Goal: Task Accomplishment & Management: Manage account settings

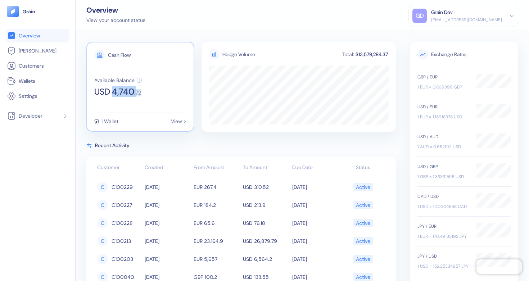
drag, startPoint x: 114, startPoint y: 93, endPoint x: 144, endPoint y: 94, distance: 30.2
click at [144, 94] on div "Available Balance USD 4,740 . 72" at bounding box center [140, 86] width 92 height 19
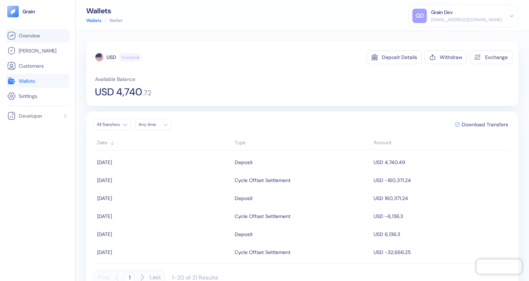
click at [32, 31] on li "Overview" at bounding box center [38, 36] width 64 height 14
click at [32, 35] on span "Overview" at bounding box center [29, 35] width 21 height 7
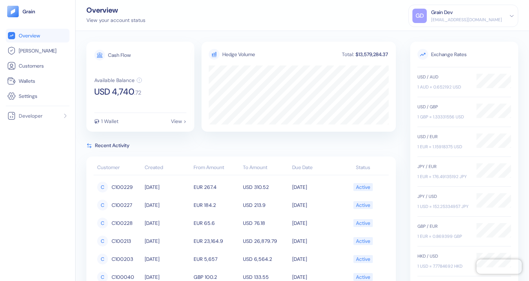
click at [471, 17] on div "[EMAIL_ADDRESS][DOMAIN_NAME]" at bounding box center [466, 20] width 71 height 6
click at [428, 35] on div "Sign Out" at bounding box center [463, 34] width 102 height 12
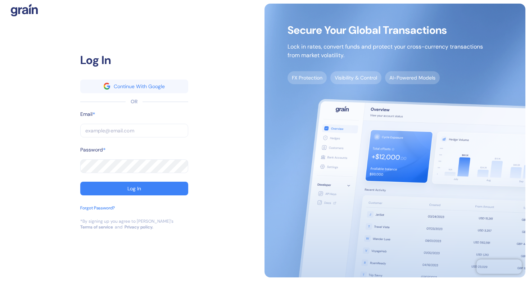
click at [146, 132] on input "text" at bounding box center [134, 131] width 108 height 14
type input "[EMAIL_ADDRESS][DOMAIN_NAME]"
